Goal: Task Accomplishment & Management: Manage account settings

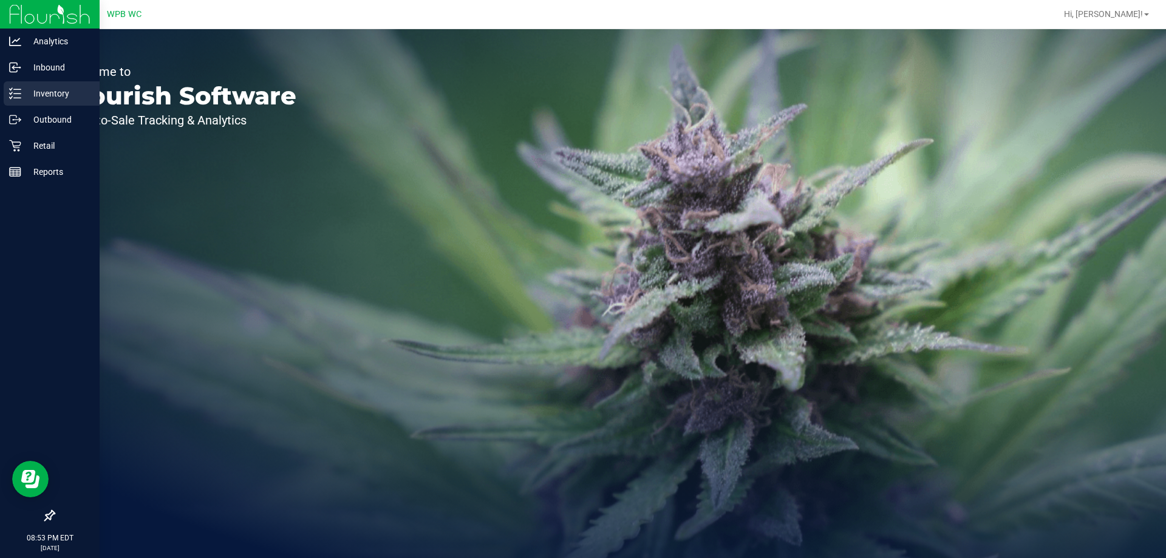
click at [38, 91] on p "Inventory" at bounding box center [57, 93] width 73 height 15
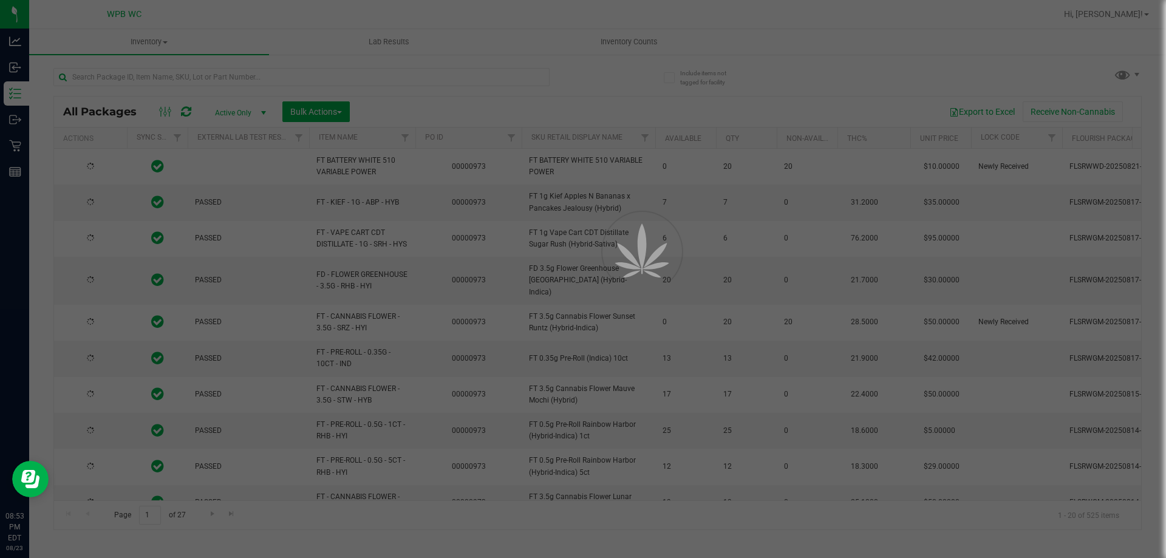
click at [638, 39] on div at bounding box center [583, 279] width 1166 height 558
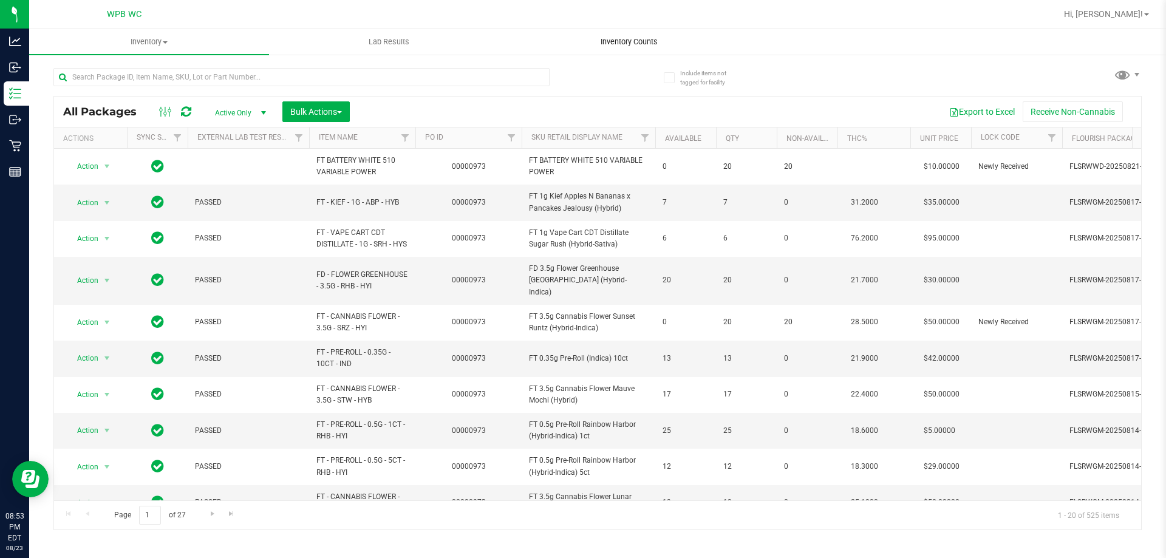
click at [638, 39] on span "Inventory Counts" at bounding box center [629, 41] width 90 height 11
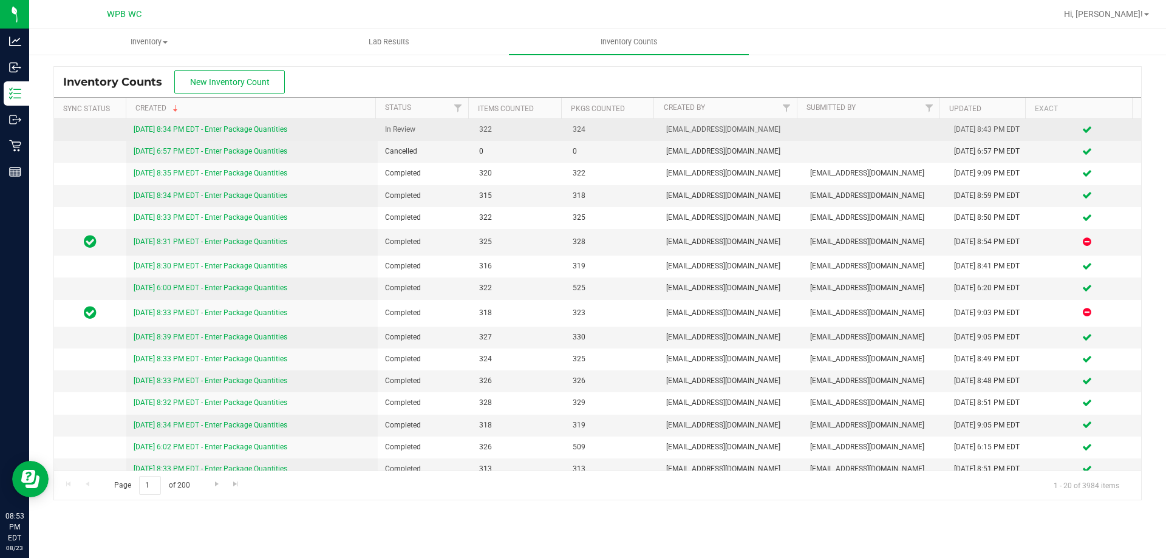
click at [232, 128] on link "[DATE] 8:34 PM EDT - Enter Package Quantities" at bounding box center [211, 129] width 154 height 9
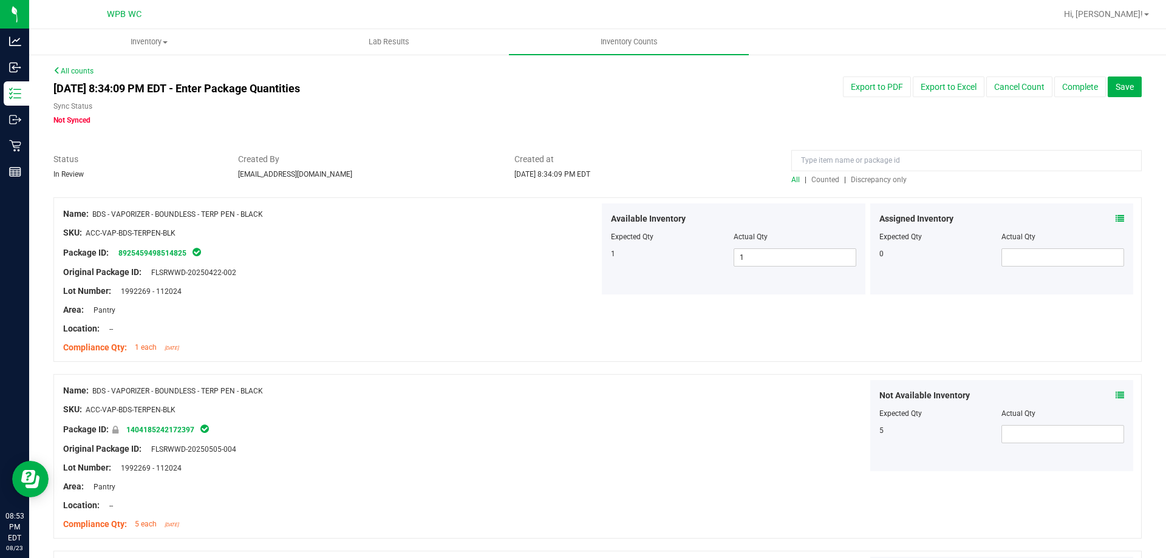
click at [870, 180] on span "Discrepancy only" at bounding box center [879, 180] width 56 height 9
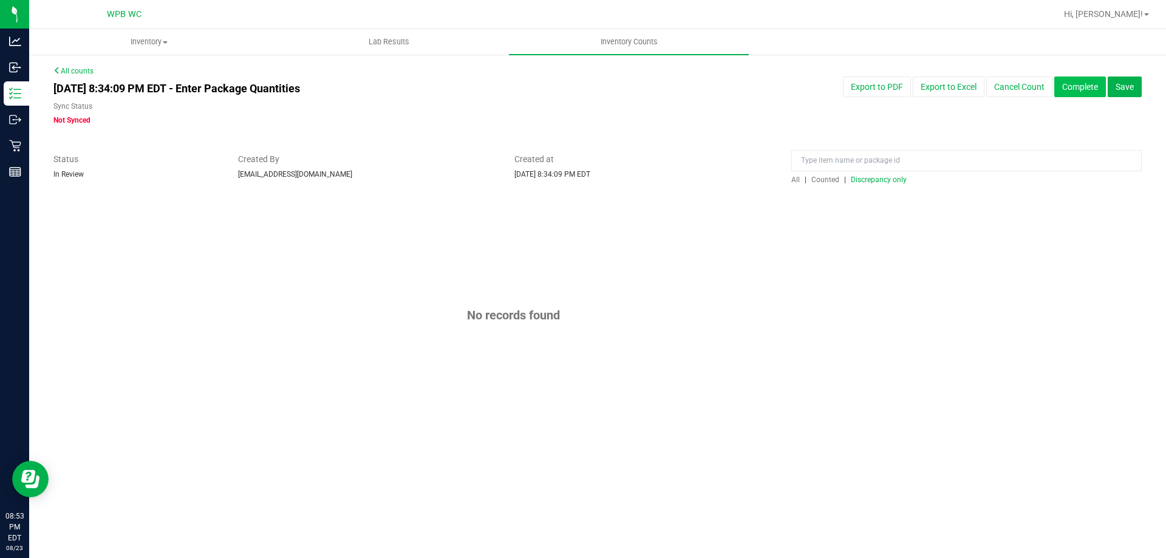
click at [1082, 90] on button "Complete" at bounding box center [1080, 87] width 52 height 21
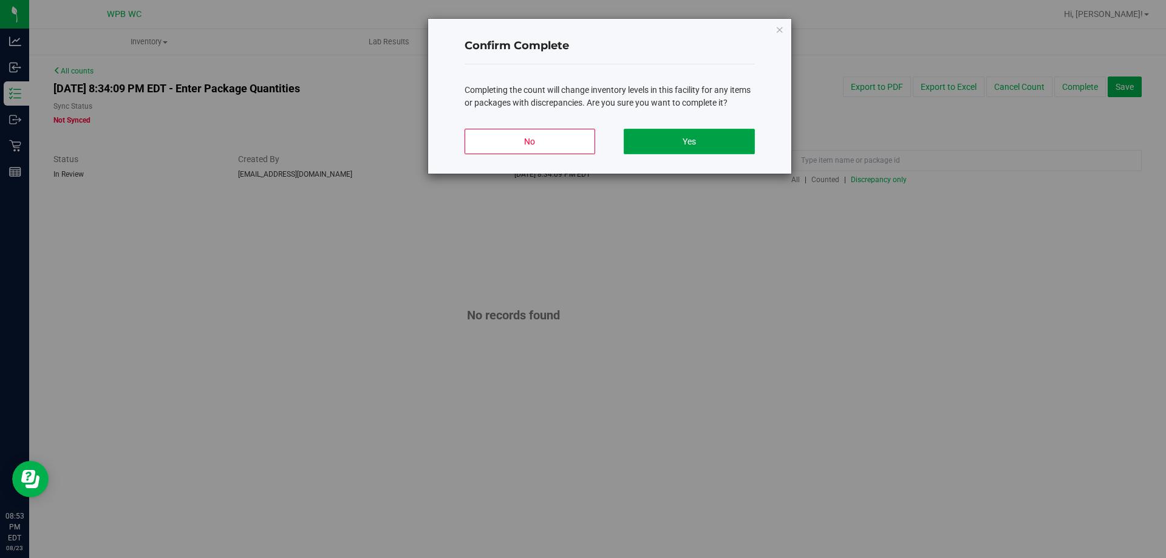
click at [735, 145] on button "Yes" at bounding box center [689, 142] width 131 height 26
